Goal: Task Accomplishment & Management: Use online tool/utility

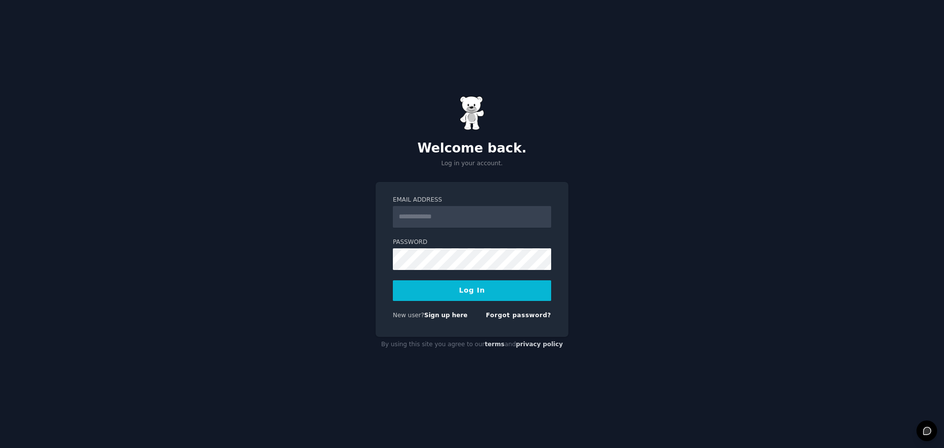
type input "**********"
click at [469, 286] on button "Log In" at bounding box center [472, 290] width 158 height 21
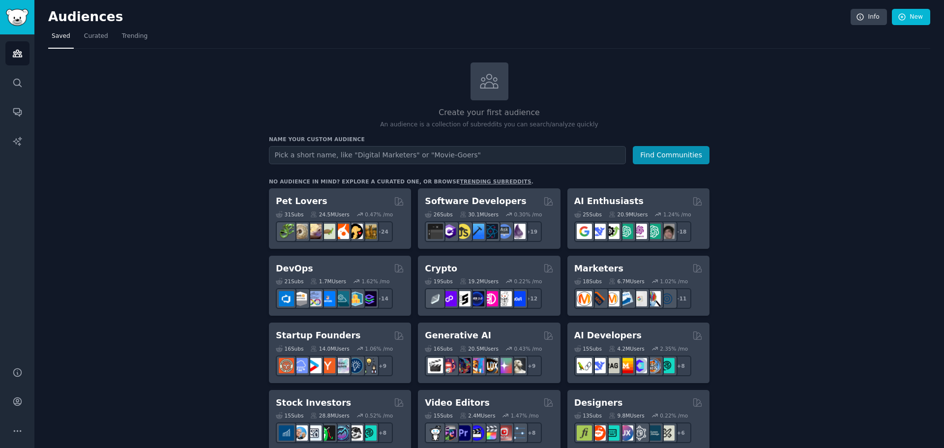
click at [379, 147] on input "text" at bounding box center [447, 155] width 357 height 18
type input "c"
type input "cannabis manufacturer"
click at [670, 158] on button "Find Communities" at bounding box center [671, 155] width 77 height 18
